Goal: Transaction & Acquisition: Purchase product/service

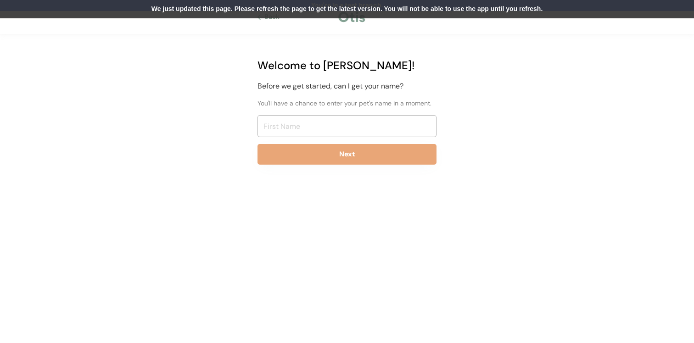
click at [249, 5] on div "We just updated this page. Please refresh the page to get the latest version. Y…" at bounding box center [347, 9] width 694 height 18
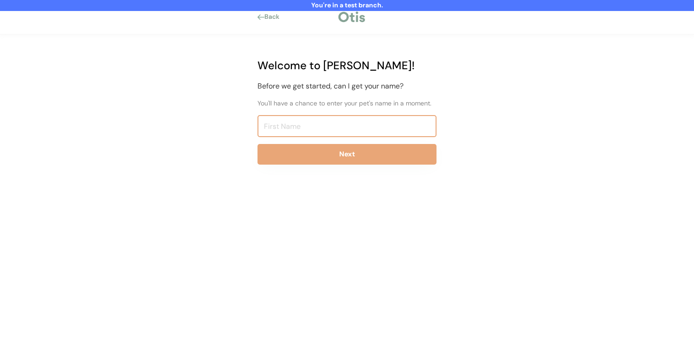
click at [297, 131] on input "input" at bounding box center [346, 126] width 179 height 22
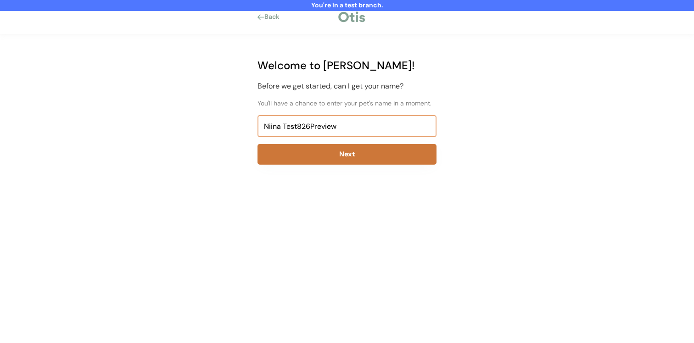
type input "Niina Test826Preview"
click at [298, 150] on button "Next" at bounding box center [346, 154] width 179 height 21
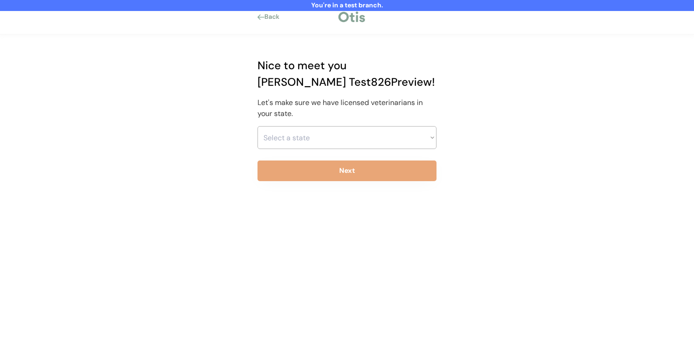
click at [303, 145] on select "Select a state Alabama Alaska American Samoa Arizona Arkansas California Colora…" at bounding box center [346, 137] width 179 height 23
select select ""1348695171700984260__LOOKUP__1703261330881x637905330213908200""
click at [257, 126] on select "Select a state Alabama Alaska American Samoa Arizona Arkansas California Colora…" at bounding box center [346, 137] width 179 height 23
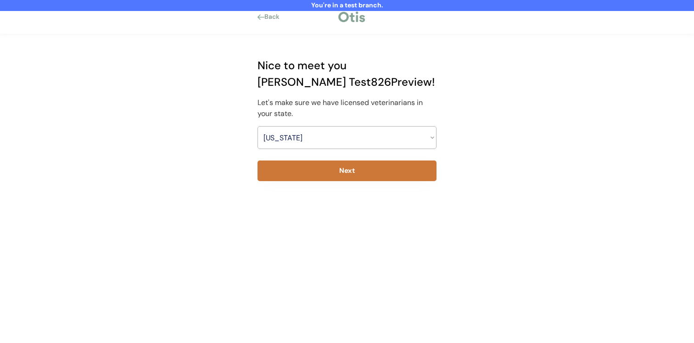
click at [296, 167] on button "Next" at bounding box center [346, 171] width 179 height 21
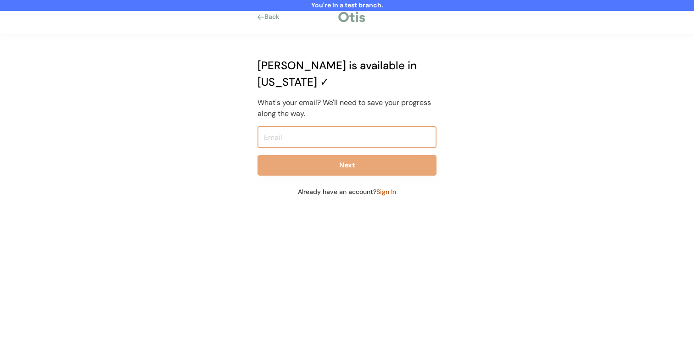
click at [317, 126] on input "email" at bounding box center [346, 137] width 179 height 22
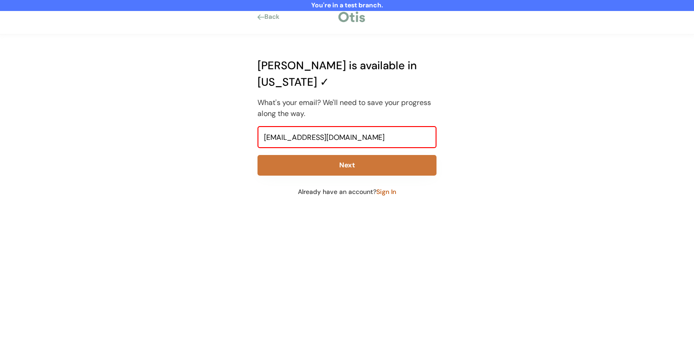
type input "niina+test826preview@otisforpets.com"
click at [319, 155] on button "Next" at bounding box center [346, 165] width 179 height 21
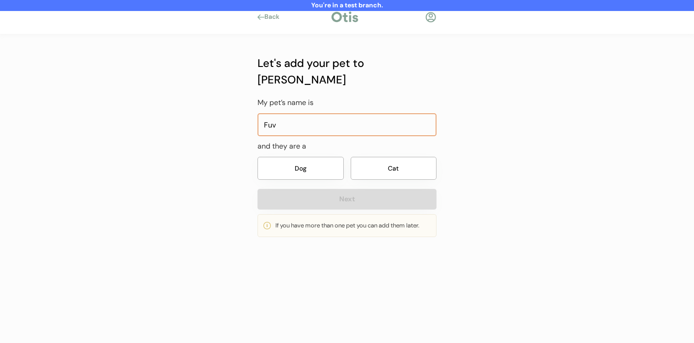
type input "Fuv"
click at [300, 157] on button "Dog" at bounding box center [300, 168] width 86 height 23
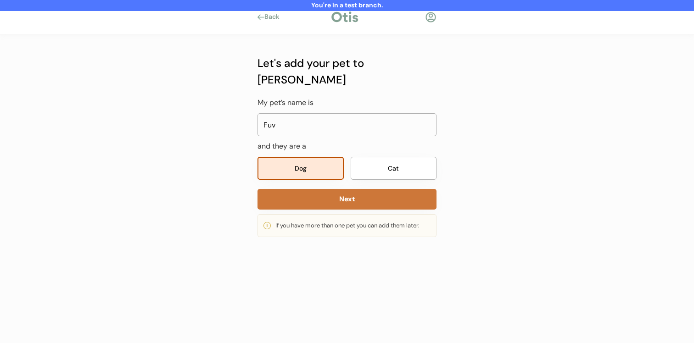
click at [300, 189] on button "Next" at bounding box center [346, 199] width 179 height 21
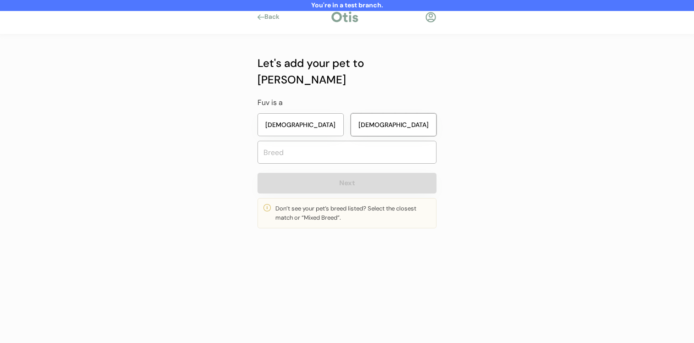
click at [361, 114] on button "Male" at bounding box center [393, 124] width 86 height 23
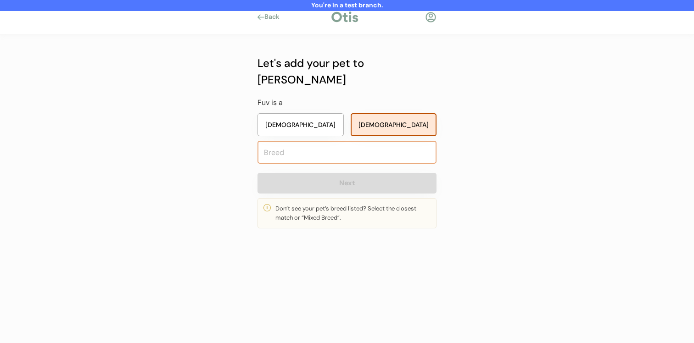
click at [331, 141] on input "text" at bounding box center [346, 152] width 179 height 23
type input "mixed"
type input "mixed Breed"
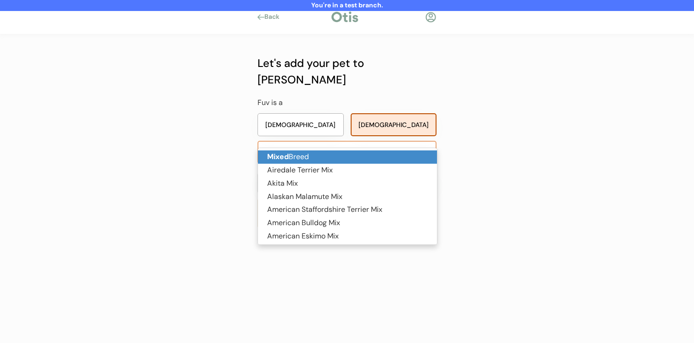
click at [326, 153] on p "Mixed Breed" at bounding box center [347, 156] width 179 height 13
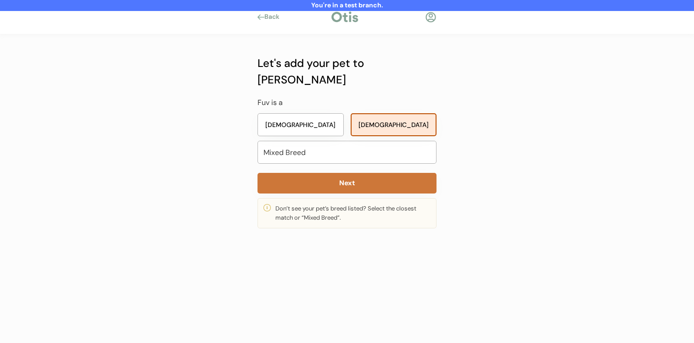
type input "Mixed Breed"
click at [326, 173] on button "Next" at bounding box center [346, 183] width 179 height 21
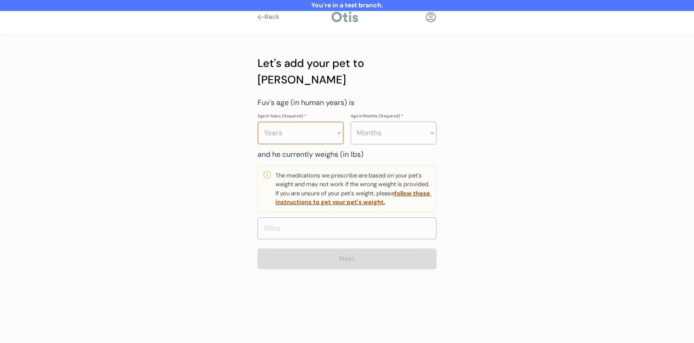
click at [323, 122] on select "Years 0 1 2 3 4 5 6 7 8 9 10 11 12 13 14 15 16 17 18 19 20" at bounding box center [300, 133] width 86 height 23
select select "4"
click at [257, 122] on select "Years 0 1 2 3 4 5 6 7 8 9 10 11 12 13 14 15 16 17 18 19 20" at bounding box center [300, 133] width 86 height 23
click at [389, 122] on select "Months 0 1 2 3 4 5 6 7 8 9 10 11" at bounding box center [393, 133] width 86 height 23
select select "4"
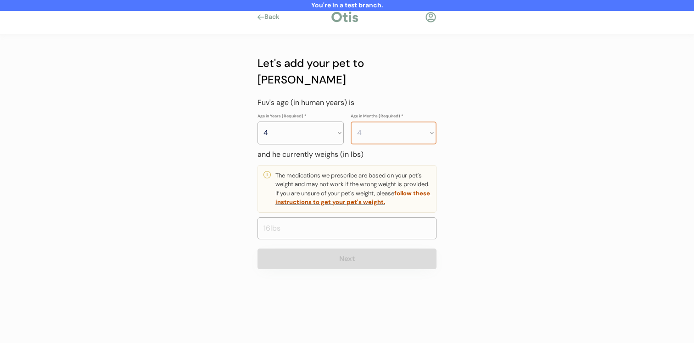
click at [350, 122] on select "Months 0 1 2 3 4 5 6 7 8 9 10 11" at bounding box center [393, 133] width 86 height 23
click at [347, 217] on input "input" at bounding box center [346, 228] width 179 height 22
type input "22.0"
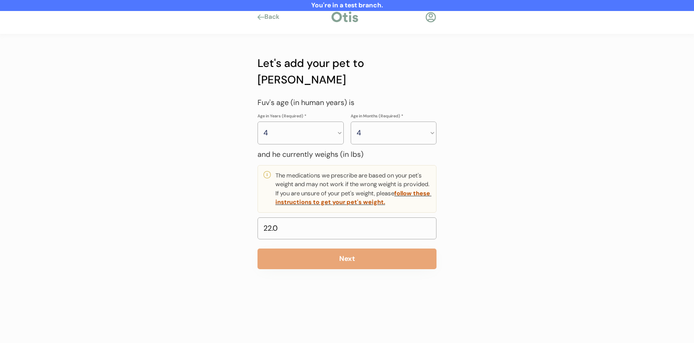
click at [342, 228] on div "Let's add your pet to Otis Fuv's age (in human years) is Age in Years (Required…" at bounding box center [346, 162] width 179 height 214
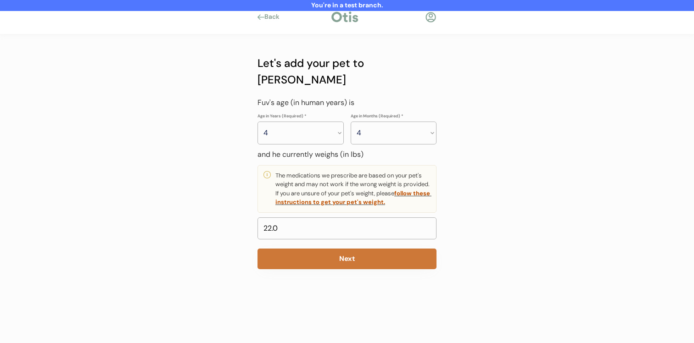
click at [342, 249] on button "Next" at bounding box center [346, 259] width 179 height 21
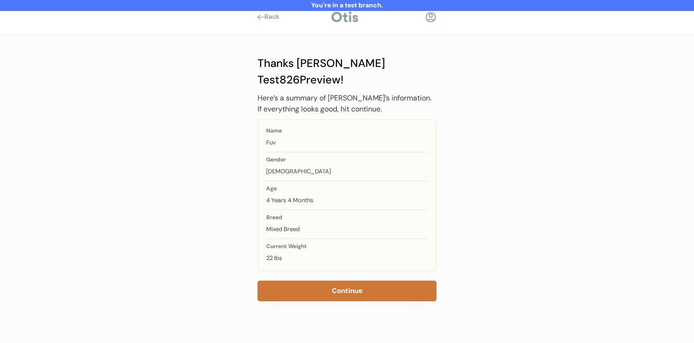
click at [339, 281] on button "Continue" at bounding box center [346, 291] width 179 height 21
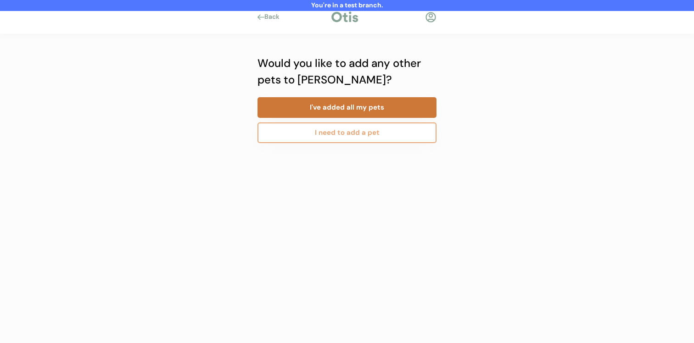
click at [373, 114] on button "I've added all my pets" at bounding box center [346, 107] width 179 height 21
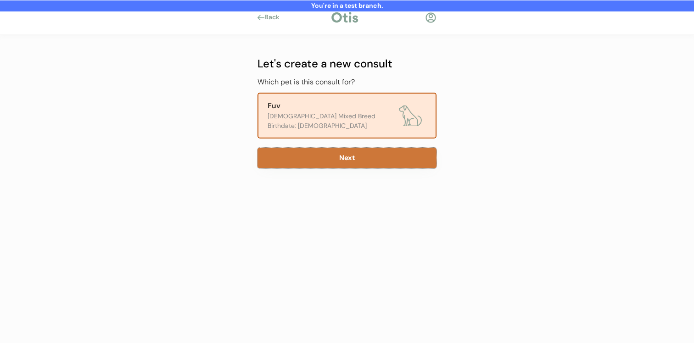
click at [340, 158] on button "Next" at bounding box center [346, 158] width 179 height 21
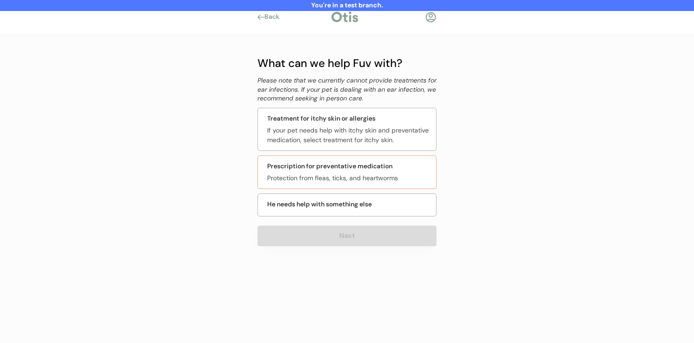
click at [339, 169] on div "Prescription for preventative medication" at bounding box center [329, 166] width 125 height 10
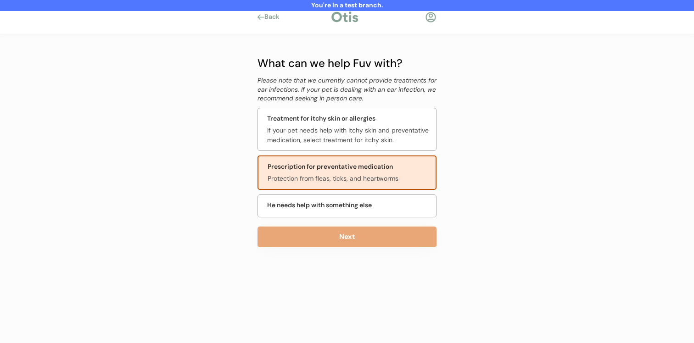
click at [339, 252] on div "What can we help Fuv with? Please note that we currently cannot provide treatme…" at bounding box center [346, 174] width 179 height 238
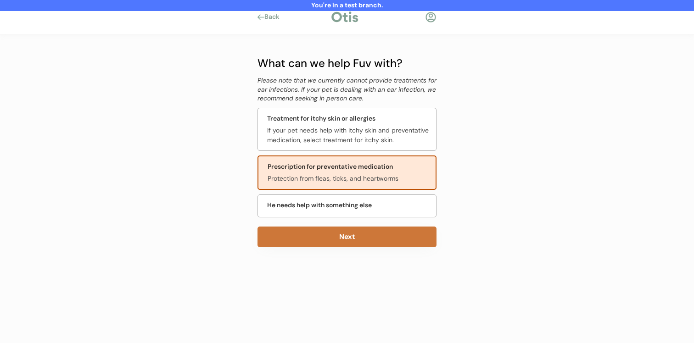
click at [339, 241] on button "Next" at bounding box center [346, 237] width 179 height 21
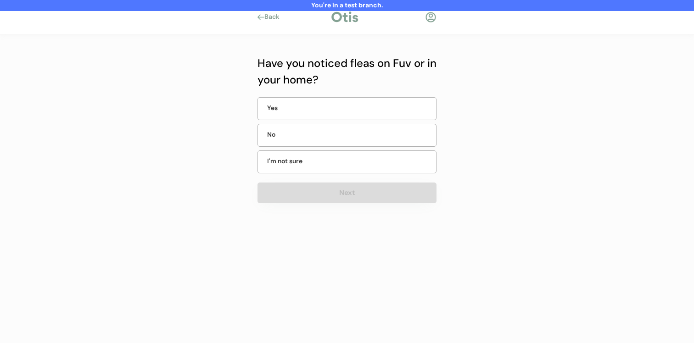
click at [339, 146] on div "No" at bounding box center [346, 135] width 179 height 23
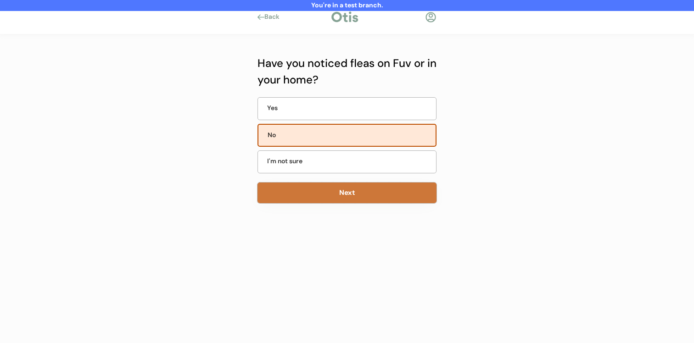
click at [339, 191] on button "Next" at bounding box center [346, 193] width 179 height 21
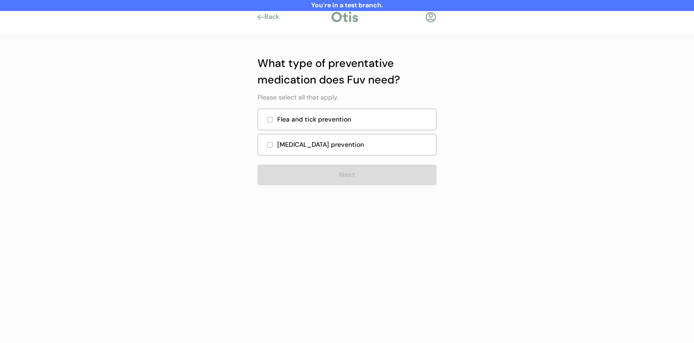
click at [334, 152] on div "Heartworm prevention" at bounding box center [346, 145] width 179 height 22
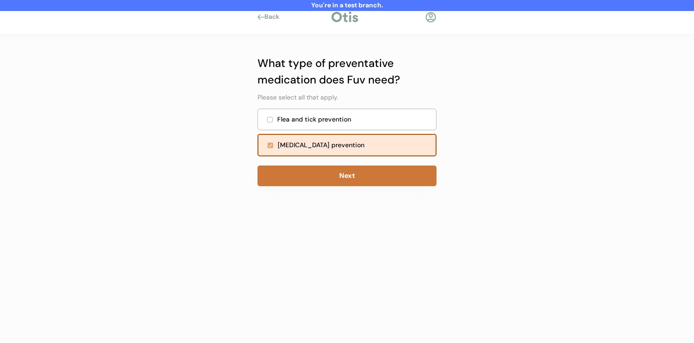
click at [336, 180] on button "Next" at bounding box center [346, 176] width 179 height 21
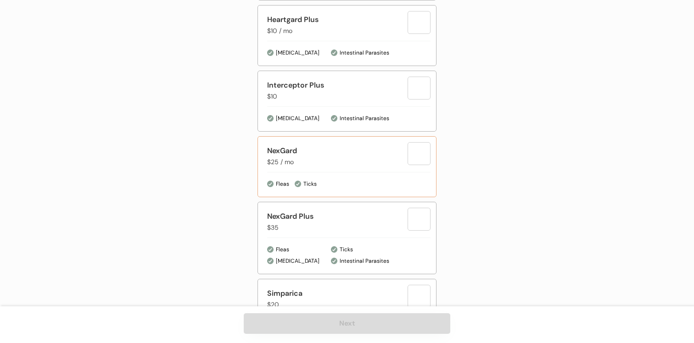
scroll to position [418, 0]
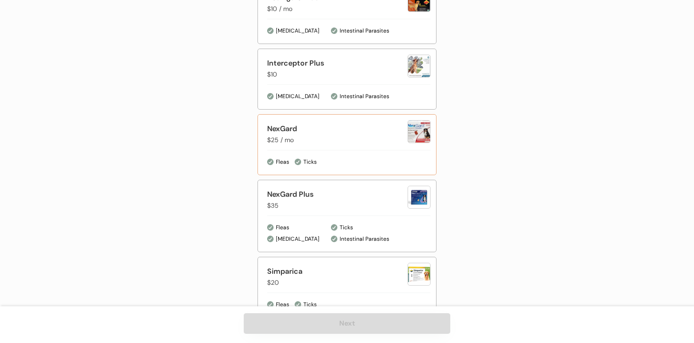
click at [339, 142] on div "NexGard $25 / mo" at bounding box center [337, 134] width 140 height 22
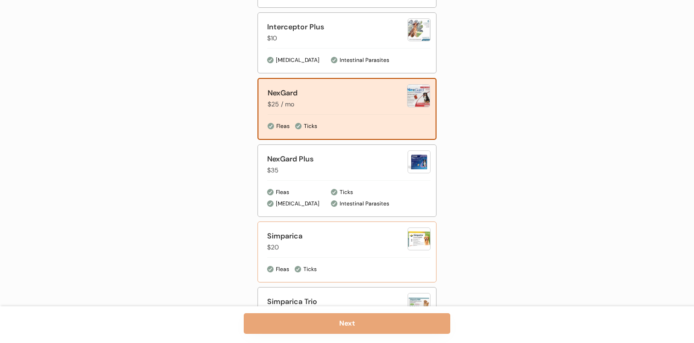
click at [349, 267] on div "Ticks" at bounding box center [363, 269] width 136 height 9
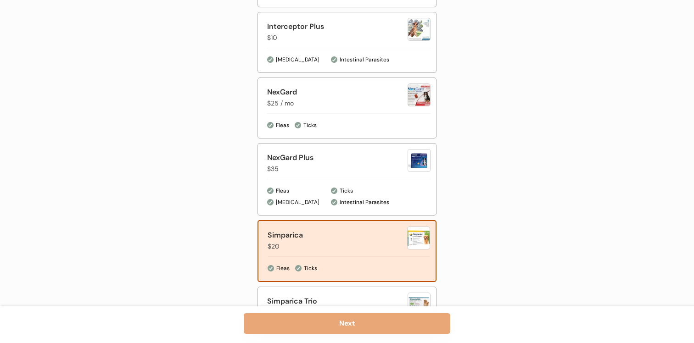
scroll to position [517, 0]
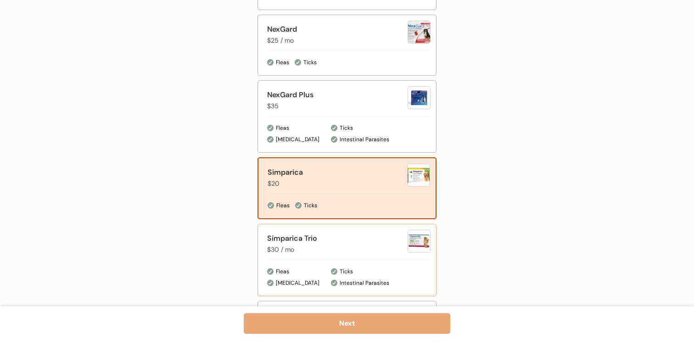
click at [349, 255] on div "Simparica Trio $30 / mo" at bounding box center [348, 244] width 163 height 28
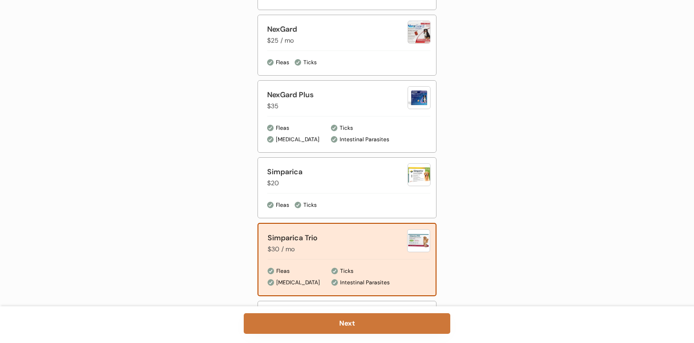
click at [347, 331] on button "Next" at bounding box center [347, 323] width 206 height 21
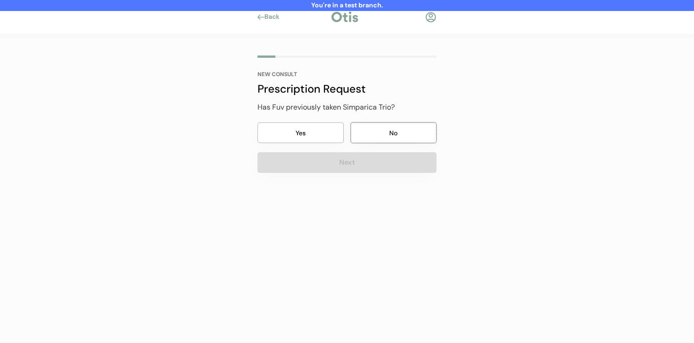
click at [389, 130] on button "No" at bounding box center [393, 132] width 86 height 21
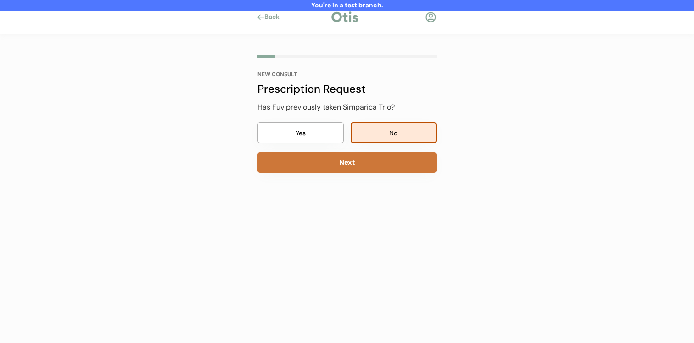
click at [369, 164] on button "Next" at bounding box center [346, 162] width 179 height 21
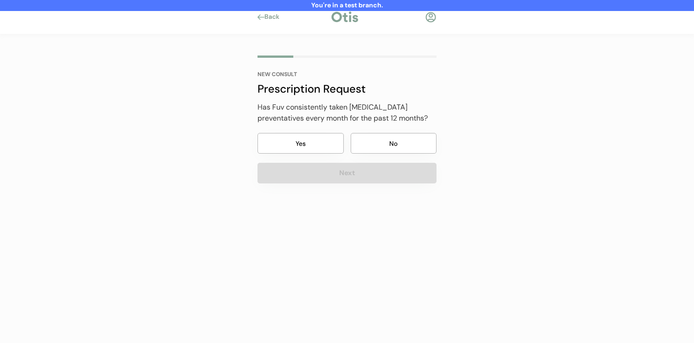
click at [374, 143] on button "No" at bounding box center [393, 143] width 86 height 21
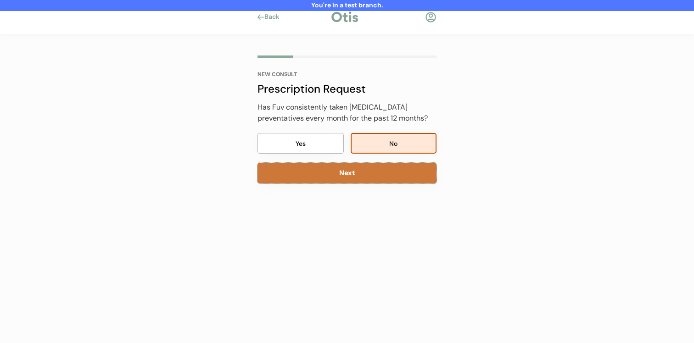
click at [370, 168] on button "Next" at bounding box center [346, 173] width 179 height 21
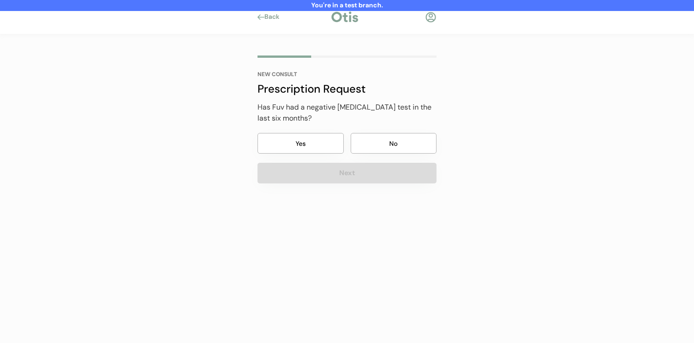
click at [378, 144] on button "No" at bounding box center [393, 143] width 86 height 21
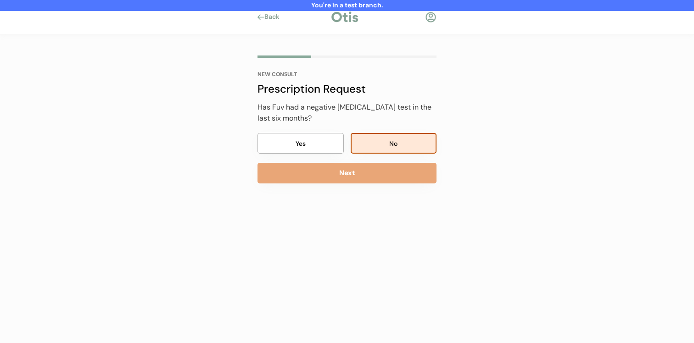
click at [371, 170] on button "Next" at bounding box center [346, 173] width 179 height 21
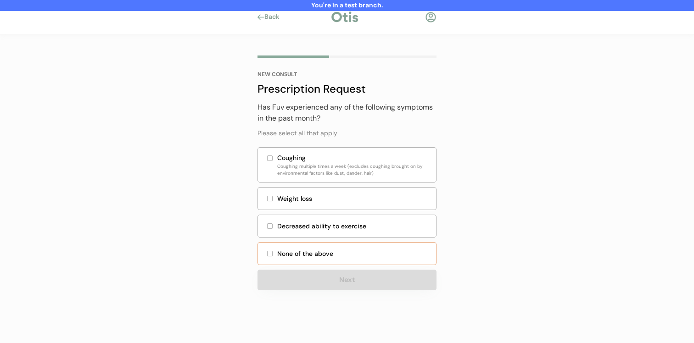
click at [331, 248] on div "None of the above" at bounding box center [346, 253] width 179 height 23
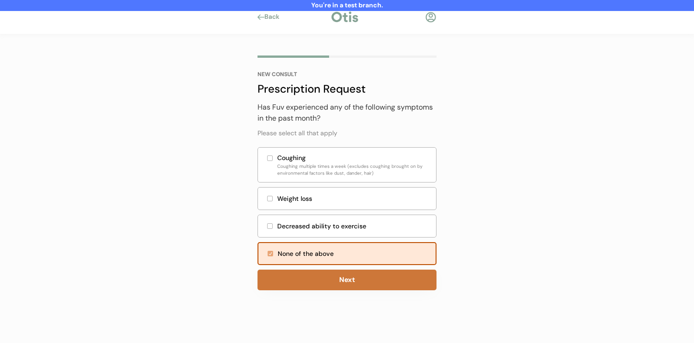
click at [328, 275] on button "Next" at bounding box center [346, 280] width 179 height 21
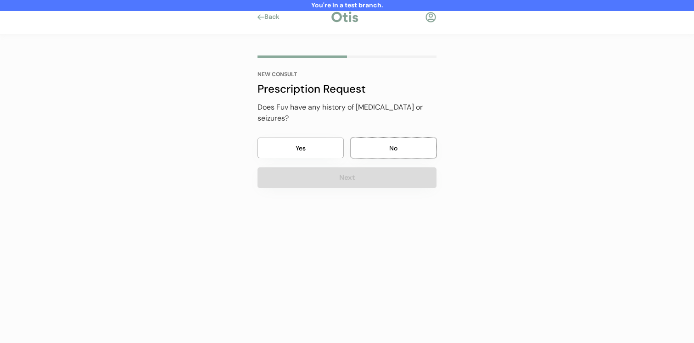
click at [389, 138] on button "No" at bounding box center [393, 148] width 86 height 21
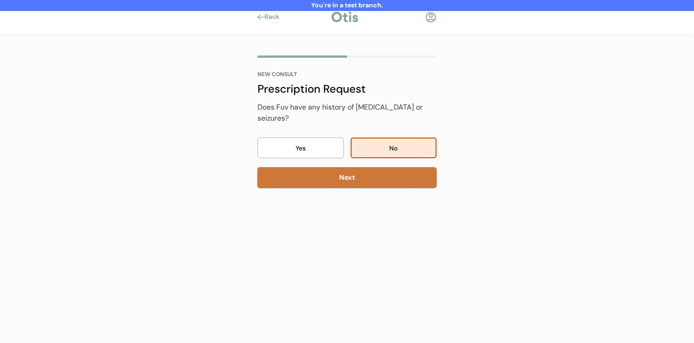
click at [377, 167] on button "Next" at bounding box center [346, 177] width 179 height 21
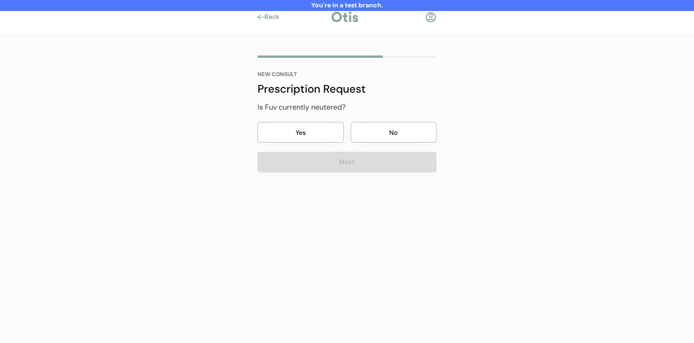
click at [383, 138] on button "No" at bounding box center [393, 132] width 86 height 21
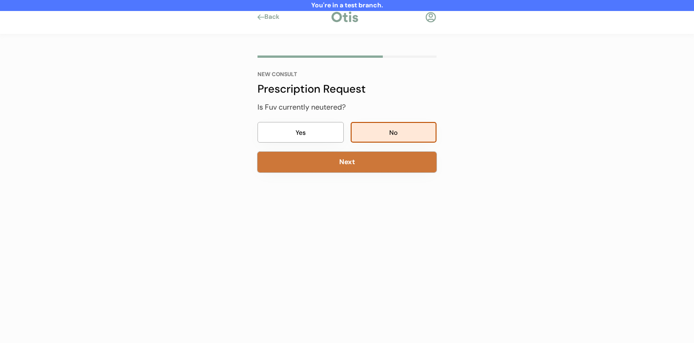
click at [372, 167] on button "Next" at bounding box center [346, 162] width 179 height 21
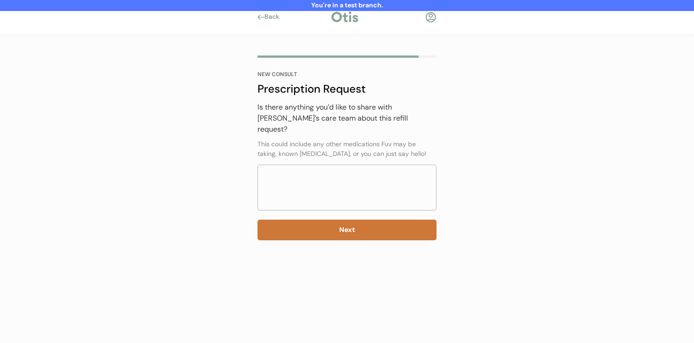
click at [347, 220] on button "Next" at bounding box center [346, 230] width 179 height 21
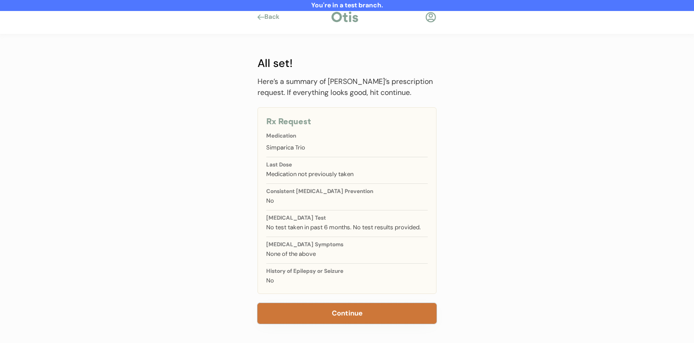
click at [323, 312] on button "Continue" at bounding box center [346, 313] width 179 height 21
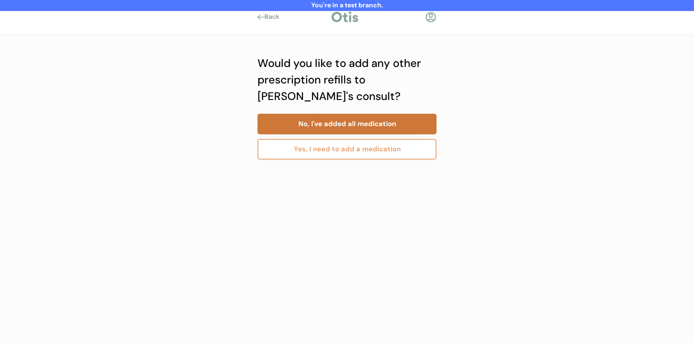
click at [355, 125] on button "No, I've added all medication" at bounding box center [346, 124] width 179 height 21
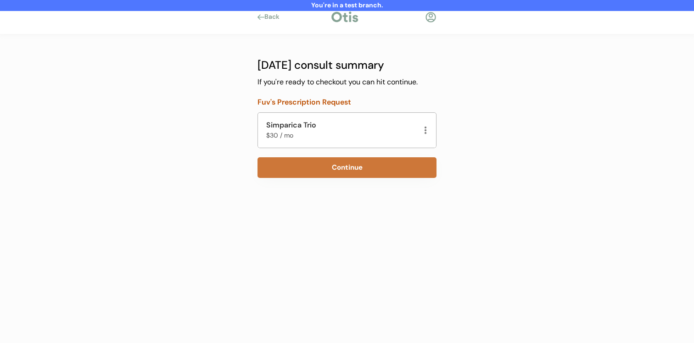
click at [320, 173] on button "Continue" at bounding box center [346, 167] width 179 height 21
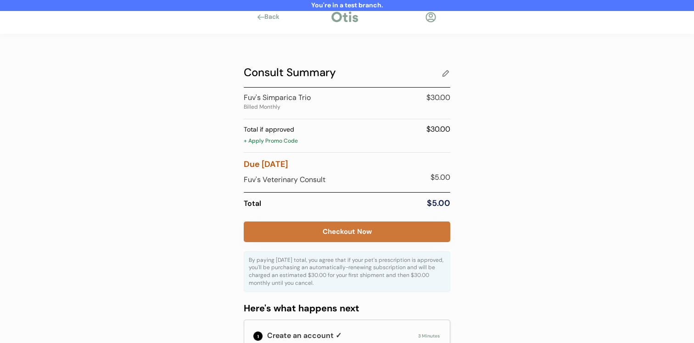
click at [307, 222] on button "Checkout Now" at bounding box center [347, 232] width 206 height 21
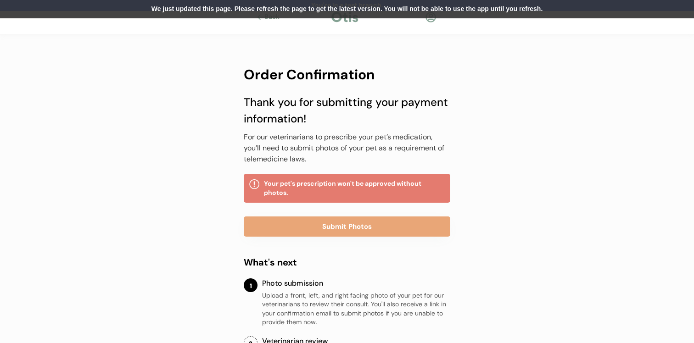
click at [432, 20] on div at bounding box center [430, 16] width 11 height 11
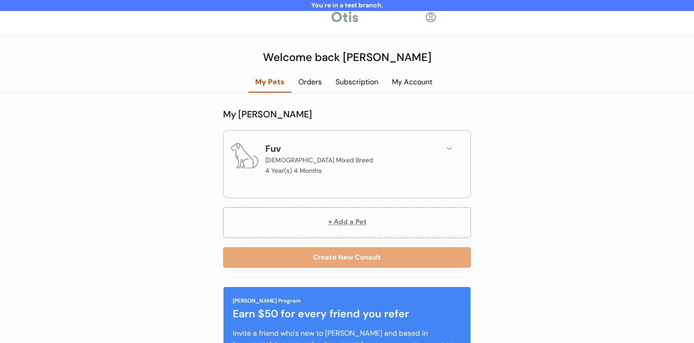
click at [317, 87] on div "Orders" at bounding box center [309, 85] width 37 height 17
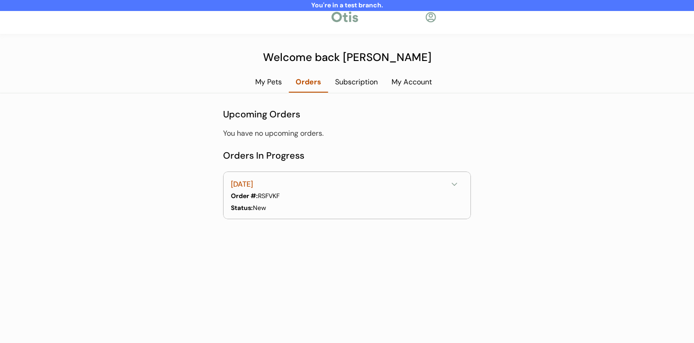
click at [348, 85] on div "Subscription" at bounding box center [356, 82] width 56 height 10
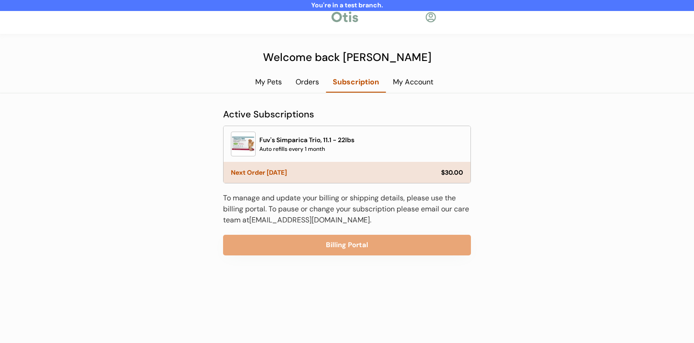
click at [310, 85] on div "Orders" at bounding box center [307, 82] width 37 height 10
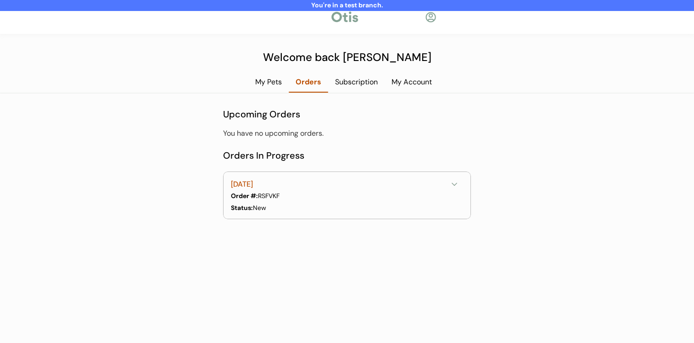
click at [344, 84] on div "Subscription" at bounding box center [356, 82] width 56 height 10
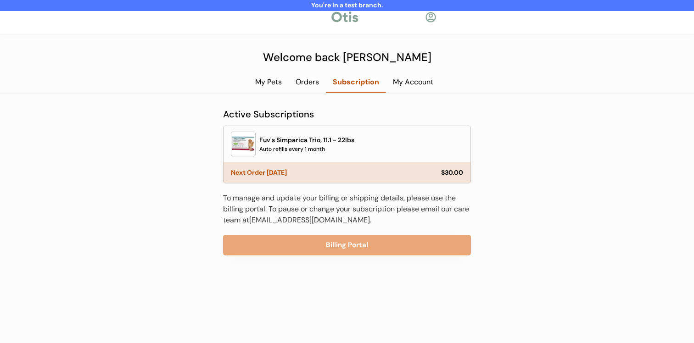
click at [316, 85] on div "Orders" at bounding box center [307, 82] width 37 height 10
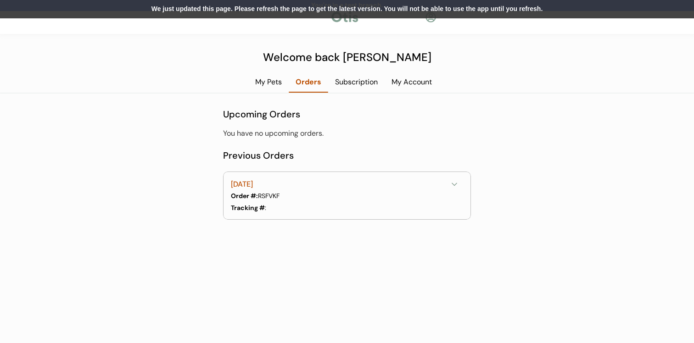
click at [512, 16] on div "We just updated this page. Please refresh the page to get the latest version. Y…" at bounding box center [347, 9] width 694 height 18
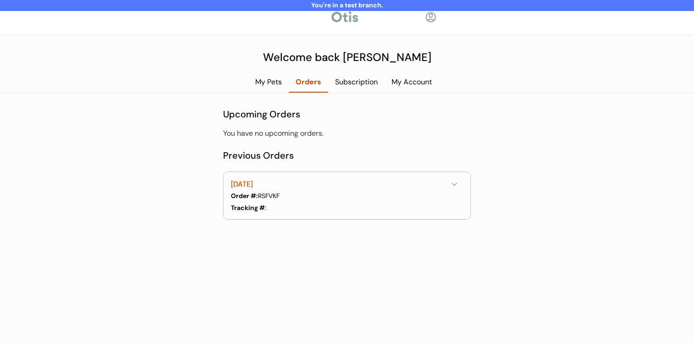
click at [372, 79] on div "Subscription" at bounding box center [356, 82] width 56 height 10
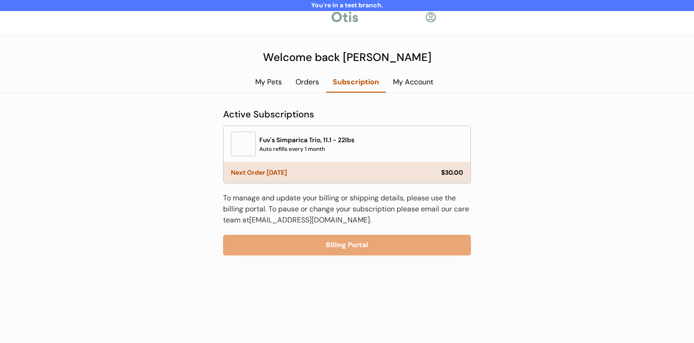
click at [307, 86] on div "Orders" at bounding box center [307, 82] width 37 height 10
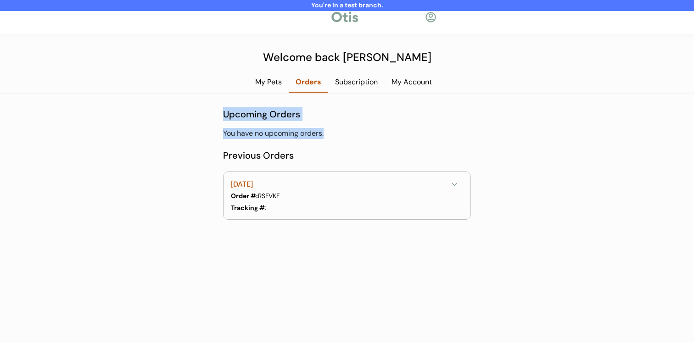
drag, startPoint x: 223, startPoint y: 115, endPoint x: 343, endPoint y: 136, distance: 121.5
click at [343, 136] on div "Upcoming Orders You have no upcoming orders." at bounding box center [347, 123] width 248 height 32
click at [343, 136] on div "You have no upcoming orders." at bounding box center [347, 133] width 248 height 11
drag, startPoint x: 328, startPoint y: 135, endPoint x: 196, endPoint y: 111, distance: 134.3
click at [196, 111] on div "You're in a test branch. Welcome back Niina My Pets Orders Subscription My Acco…" at bounding box center [347, 171] width 694 height 343
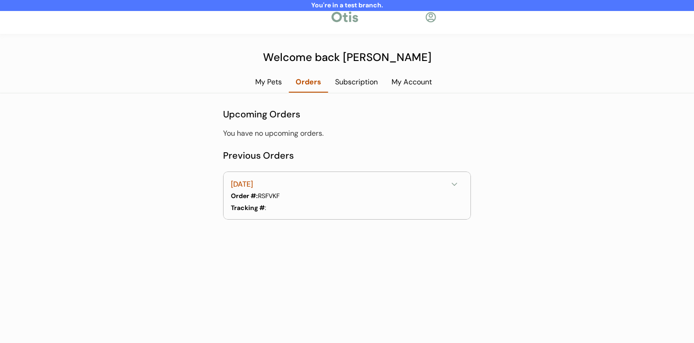
click at [373, 86] on div "Subscription" at bounding box center [356, 82] width 56 height 10
